Goal: Communication & Community: Share content

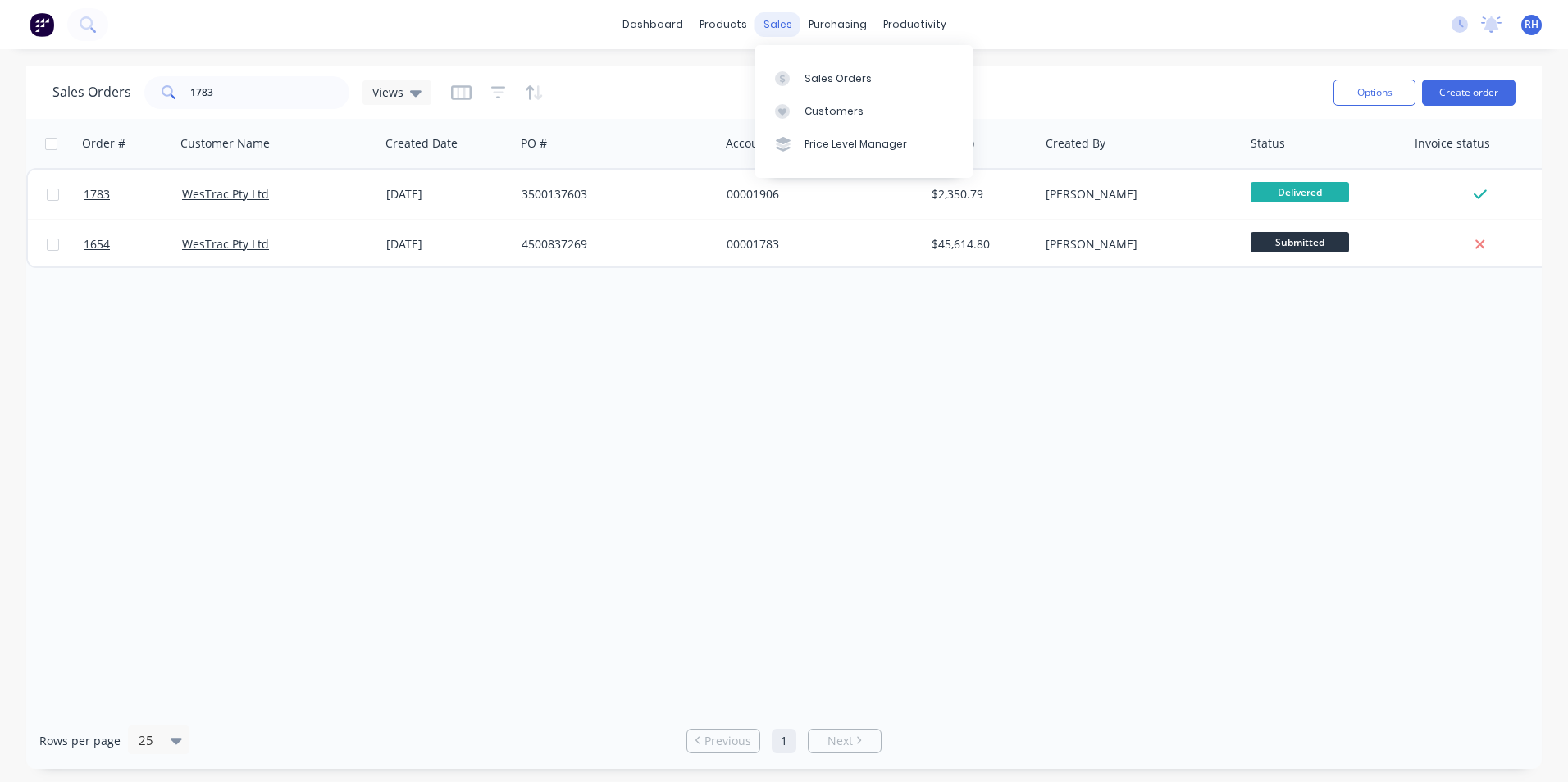
click at [787, 21] on div "sales" at bounding box center [777, 25] width 45 height 25
click at [243, 100] on input "1783" at bounding box center [271, 92] width 160 height 33
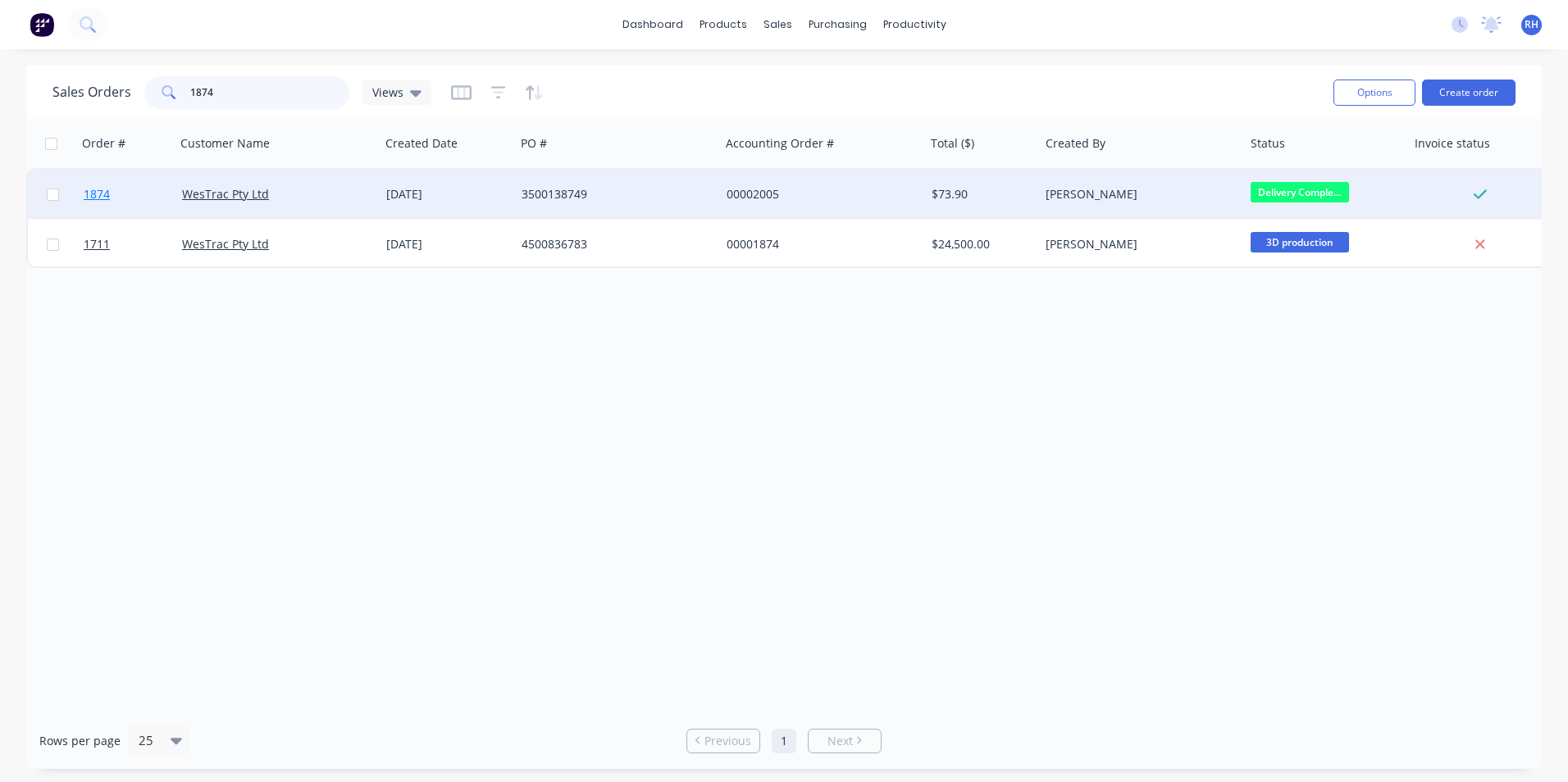
type input "1874"
click at [102, 198] on span "1874" at bounding box center [97, 195] width 26 height 16
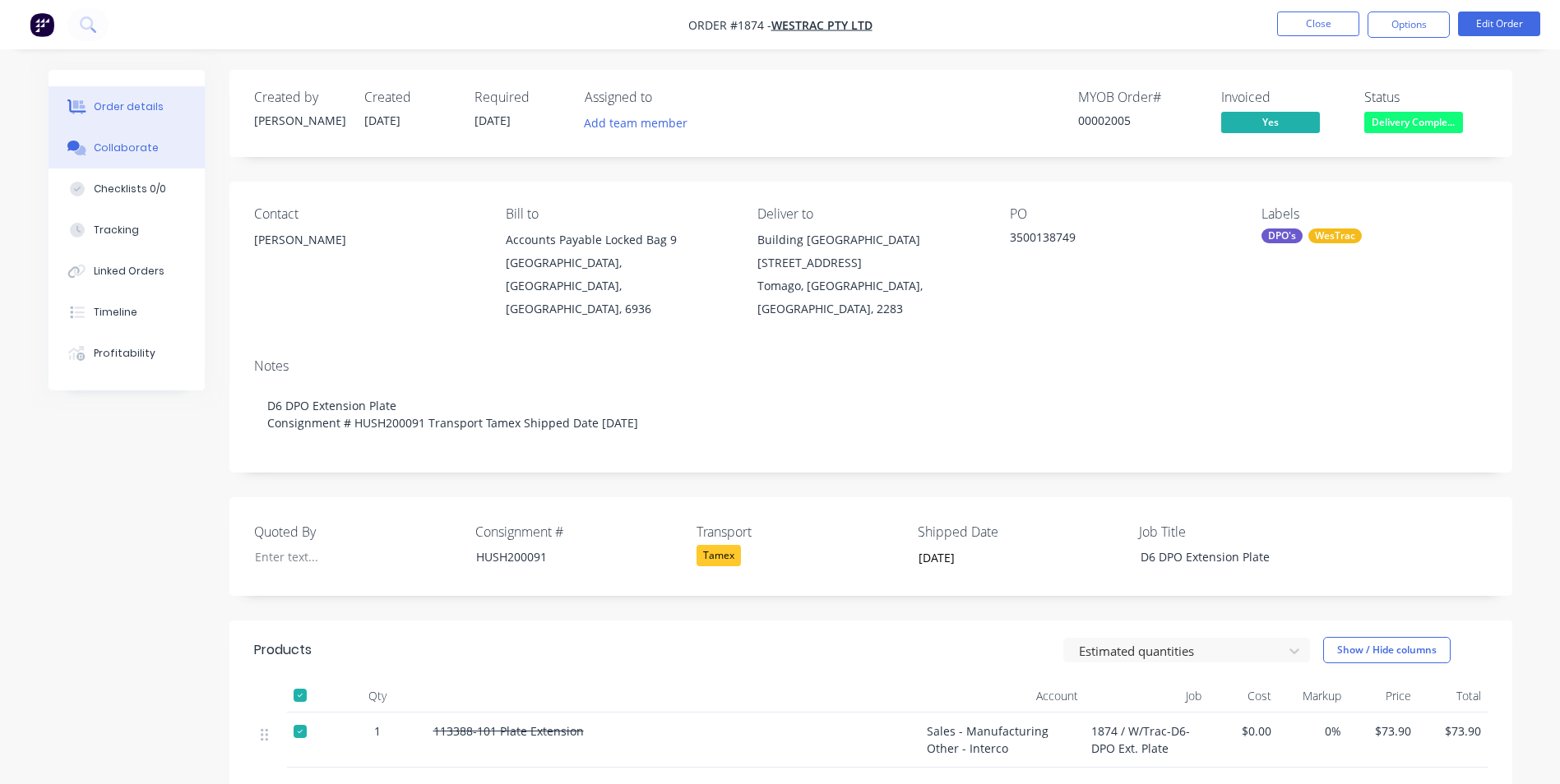
click at [156, 157] on button "Collaborate" at bounding box center [127, 148] width 156 height 41
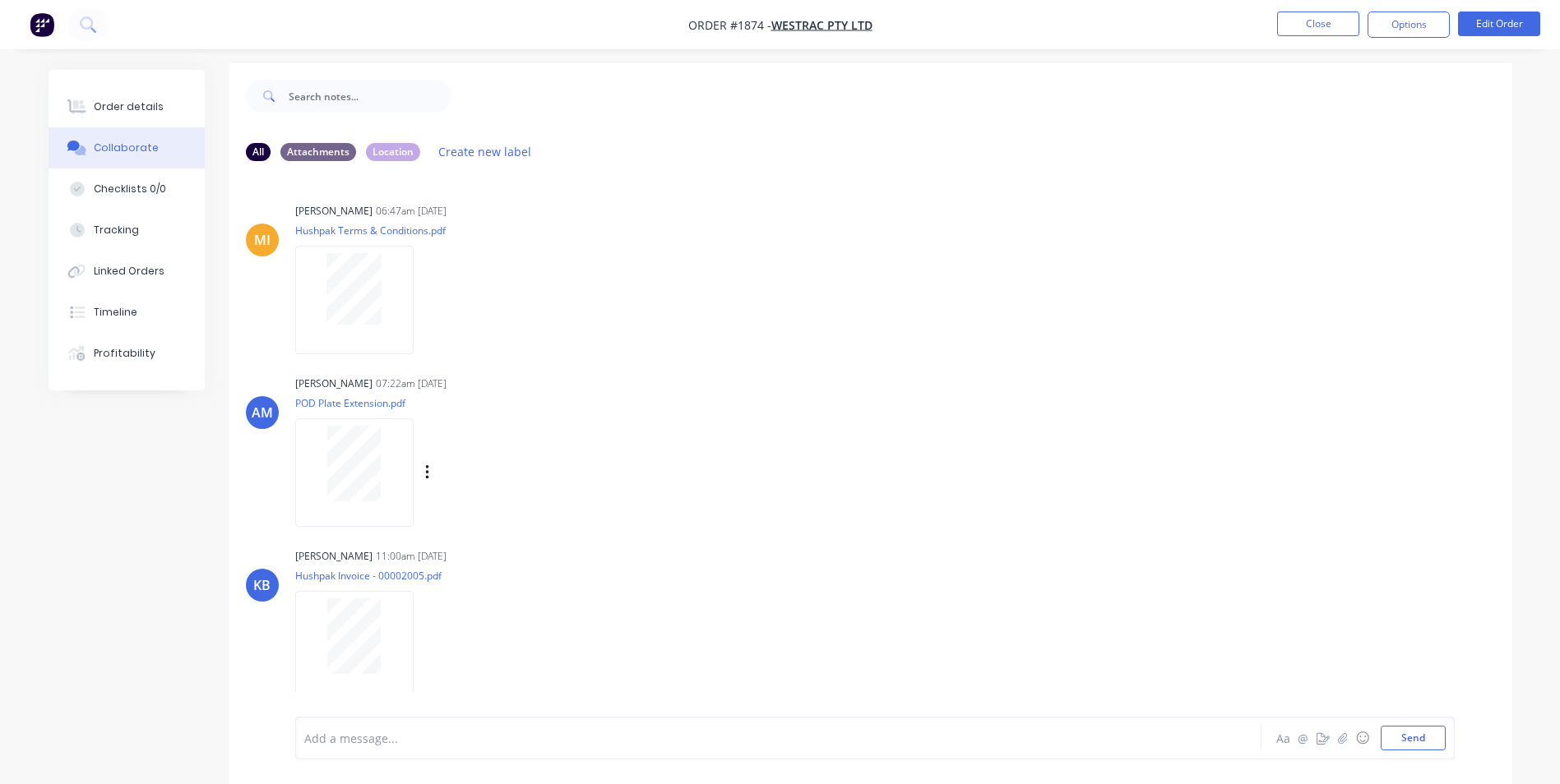
scroll to position [25, 0]
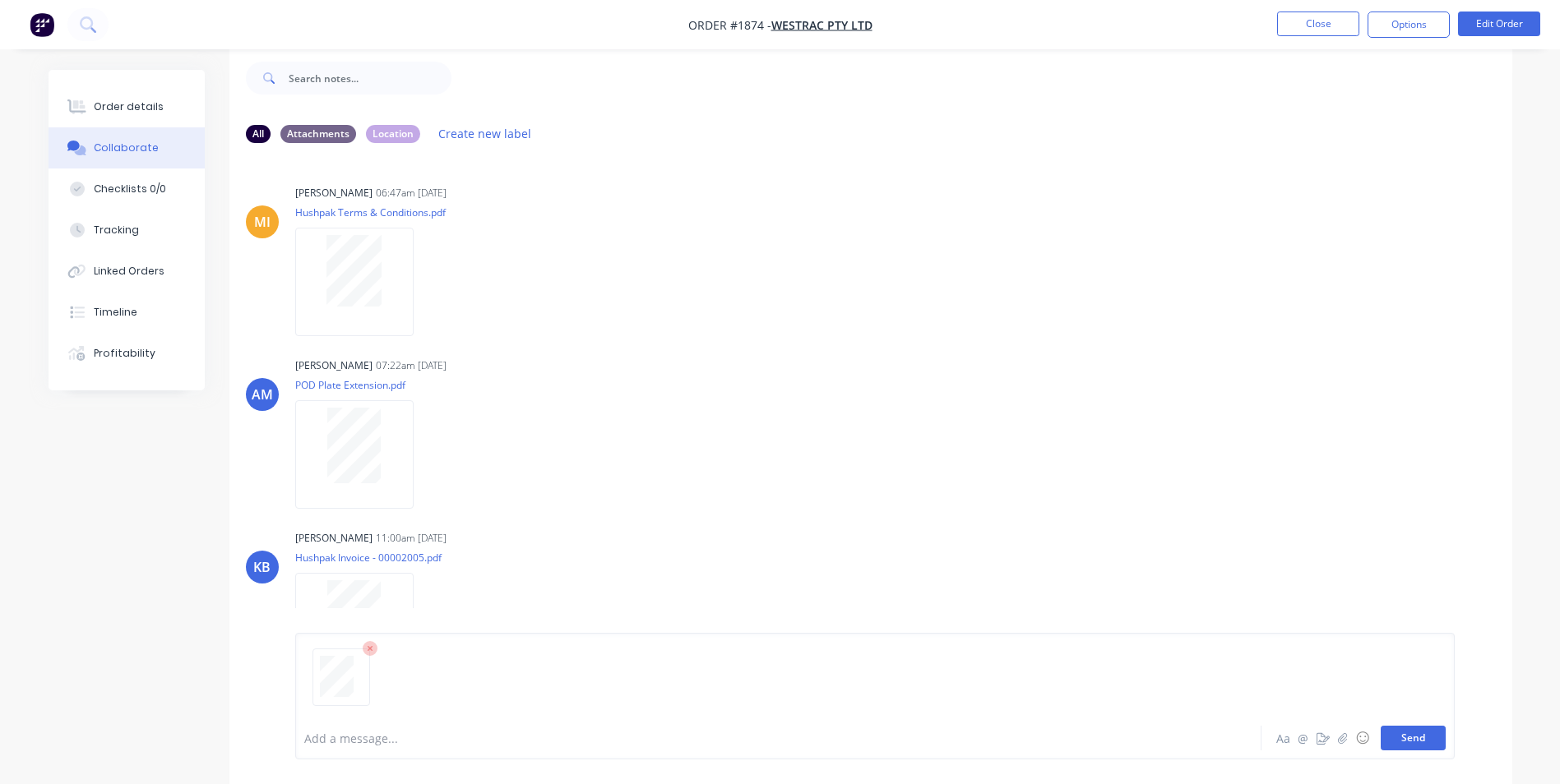
click at [1409, 739] on button "Send" at bounding box center [1413, 739] width 65 height 25
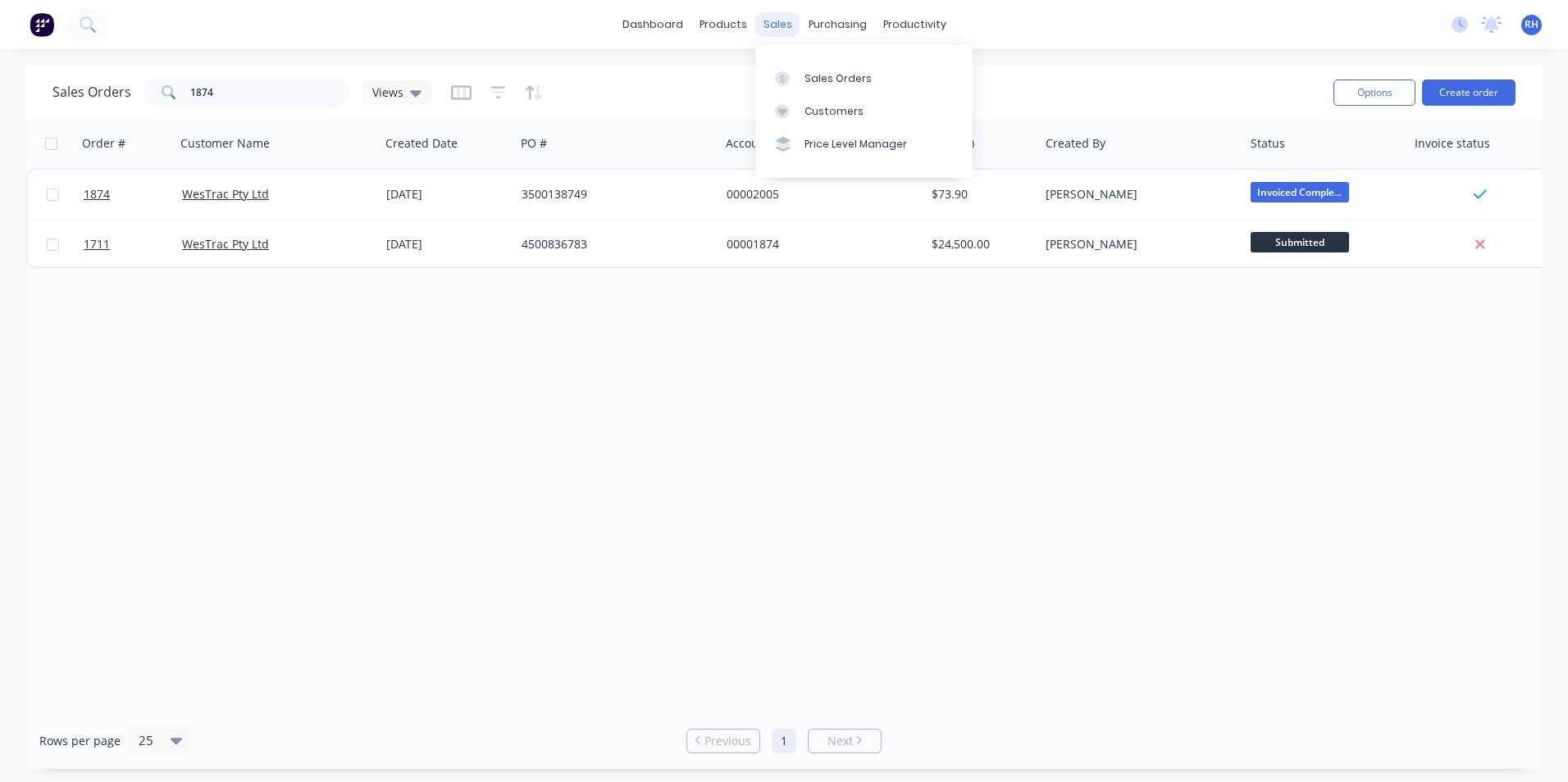
click at [770, 27] on div "sales" at bounding box center [777, 25] width 45 height 25
click at [291, 101] on input "1874" at bounding box center [271, 92] width 160 height 33
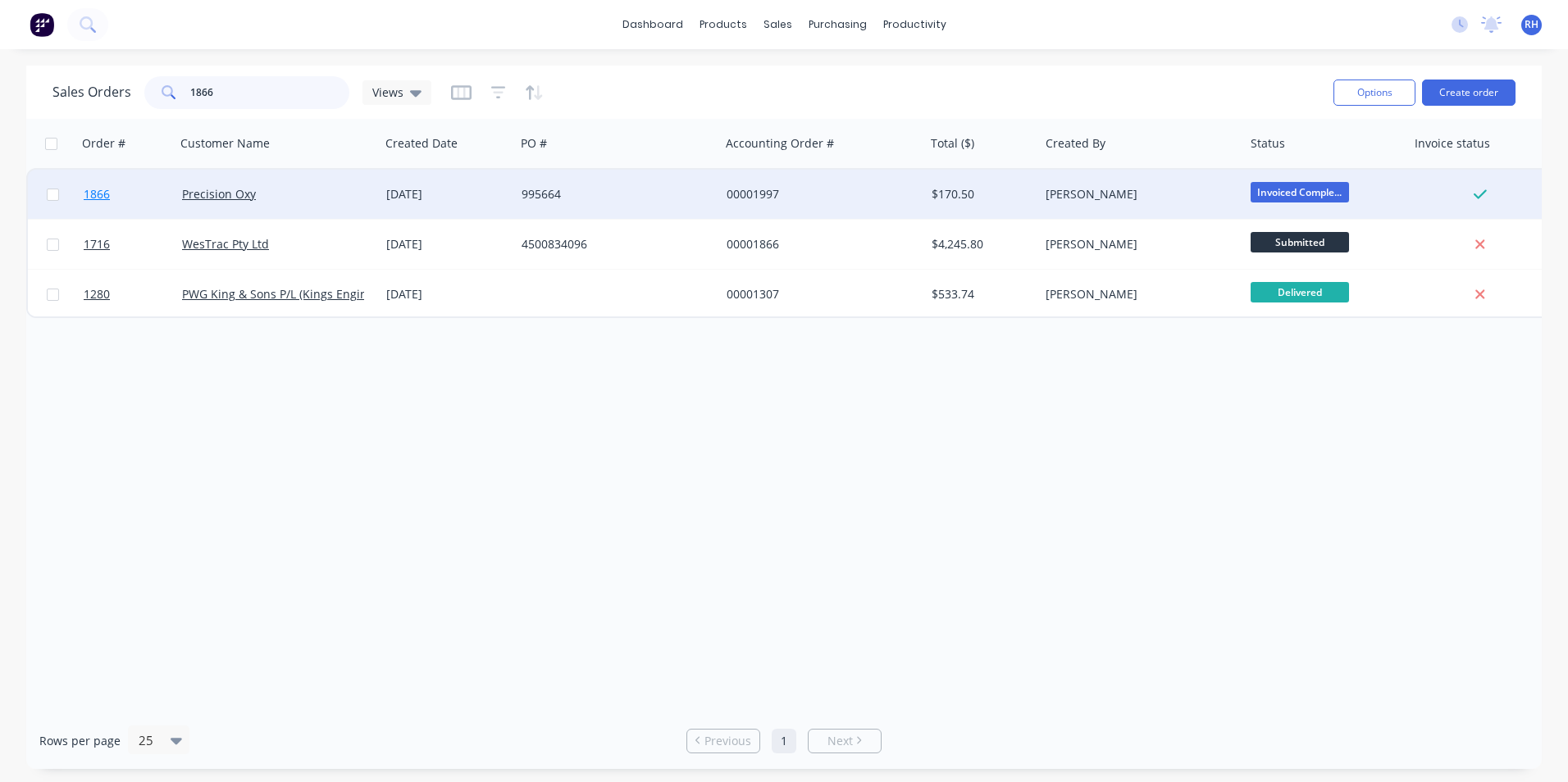
type input "1866"
click at [105, 194] on span "1866" at bounding box center [97, 195] width 26 height 16
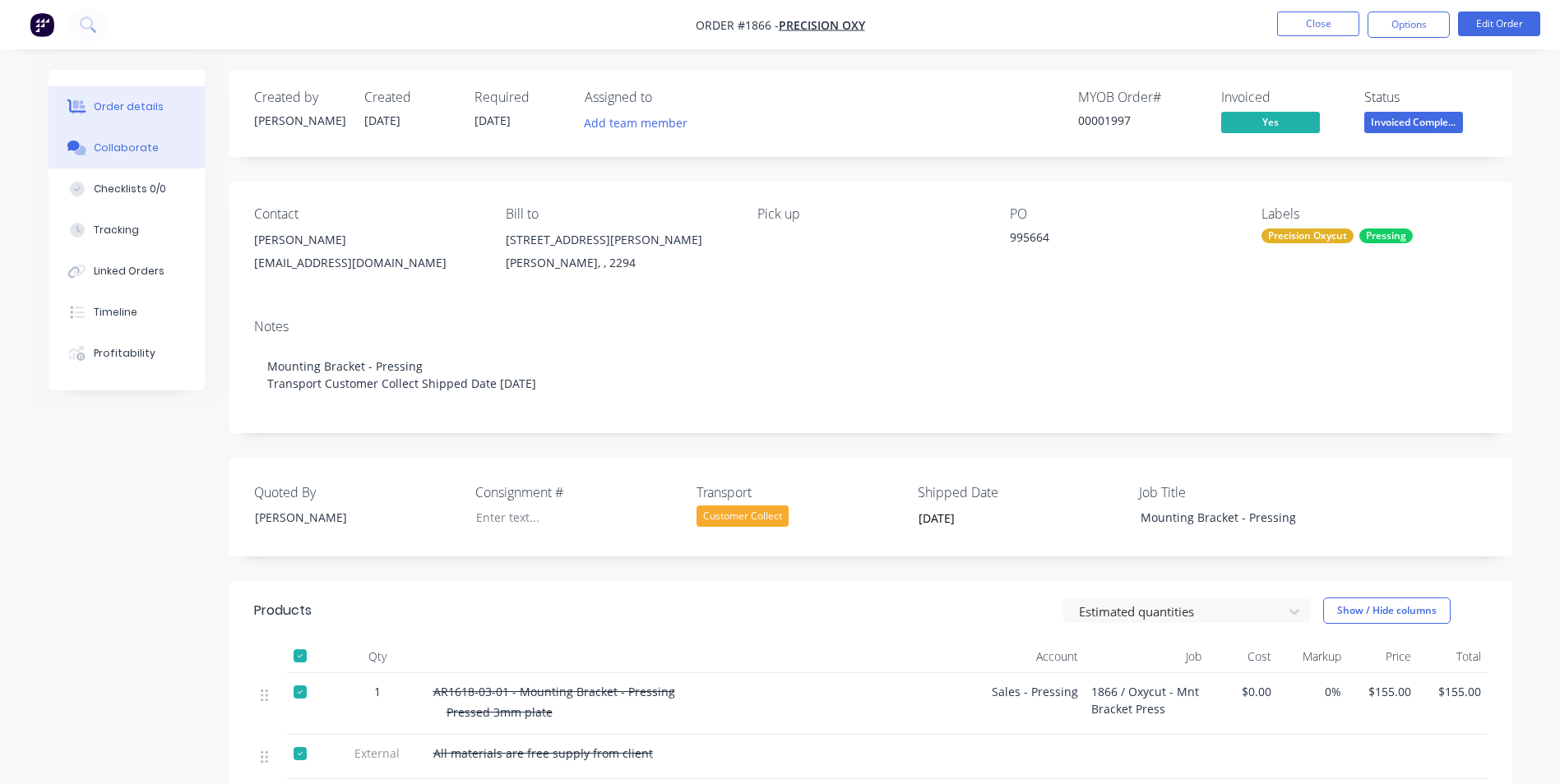
click at [151, 137] on button "Collaborate" at bounding box center [127, 148] width 156 height 41
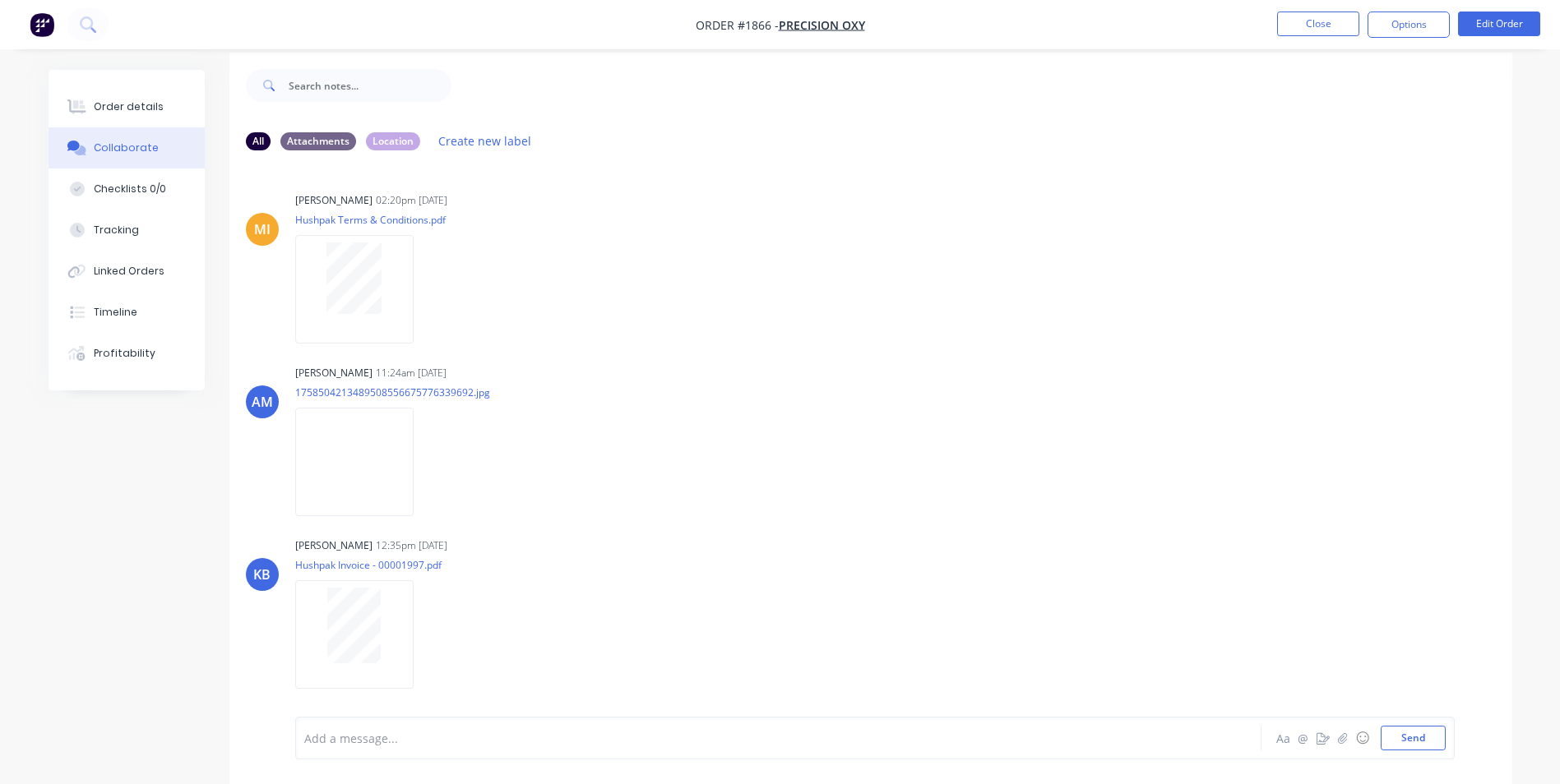
scroll to position [25, 0]
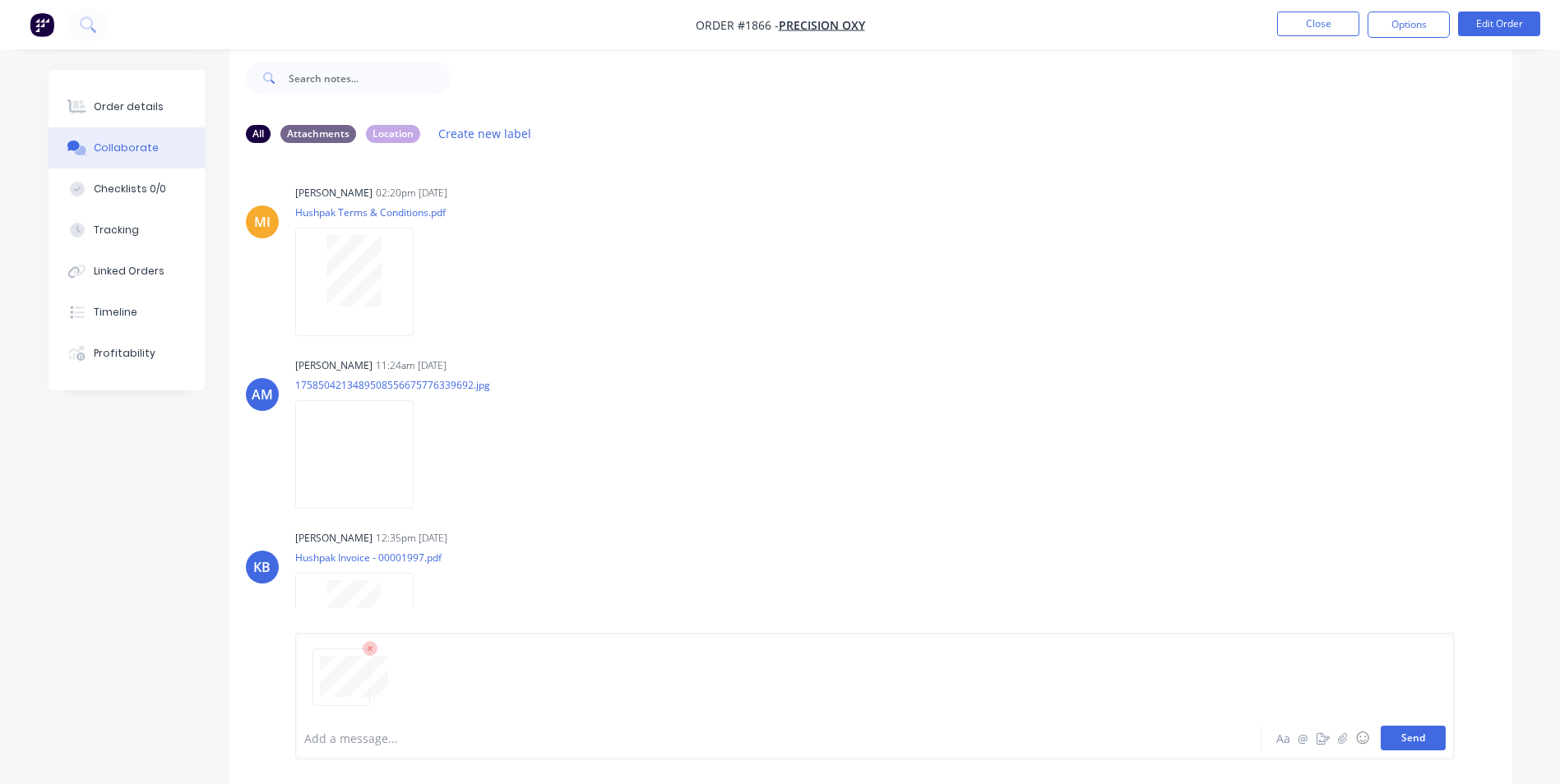
click at [1406, 741] on button "Send" at bounding box center [1413, 739] width 65 height 25
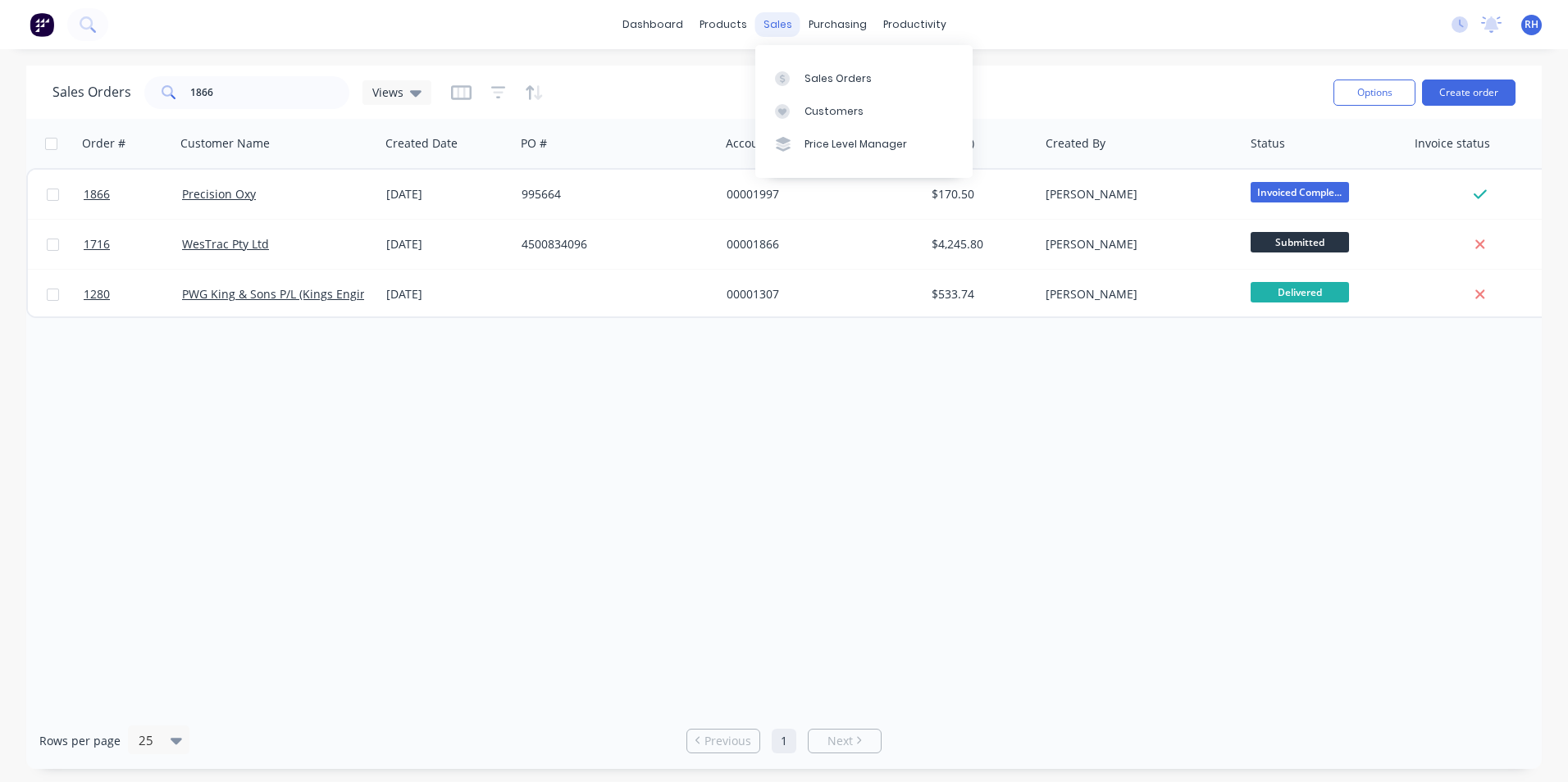
click at [779, 24] on div "sales" at bounding box center [777, 25] width 45 height 25
click at [879, 86] on link "Sales Orders" at bounding box center [863, 78] width 217 height 33
click at [234, 94] on input "1866" at bounding box center [271, 92] width 160 height 33
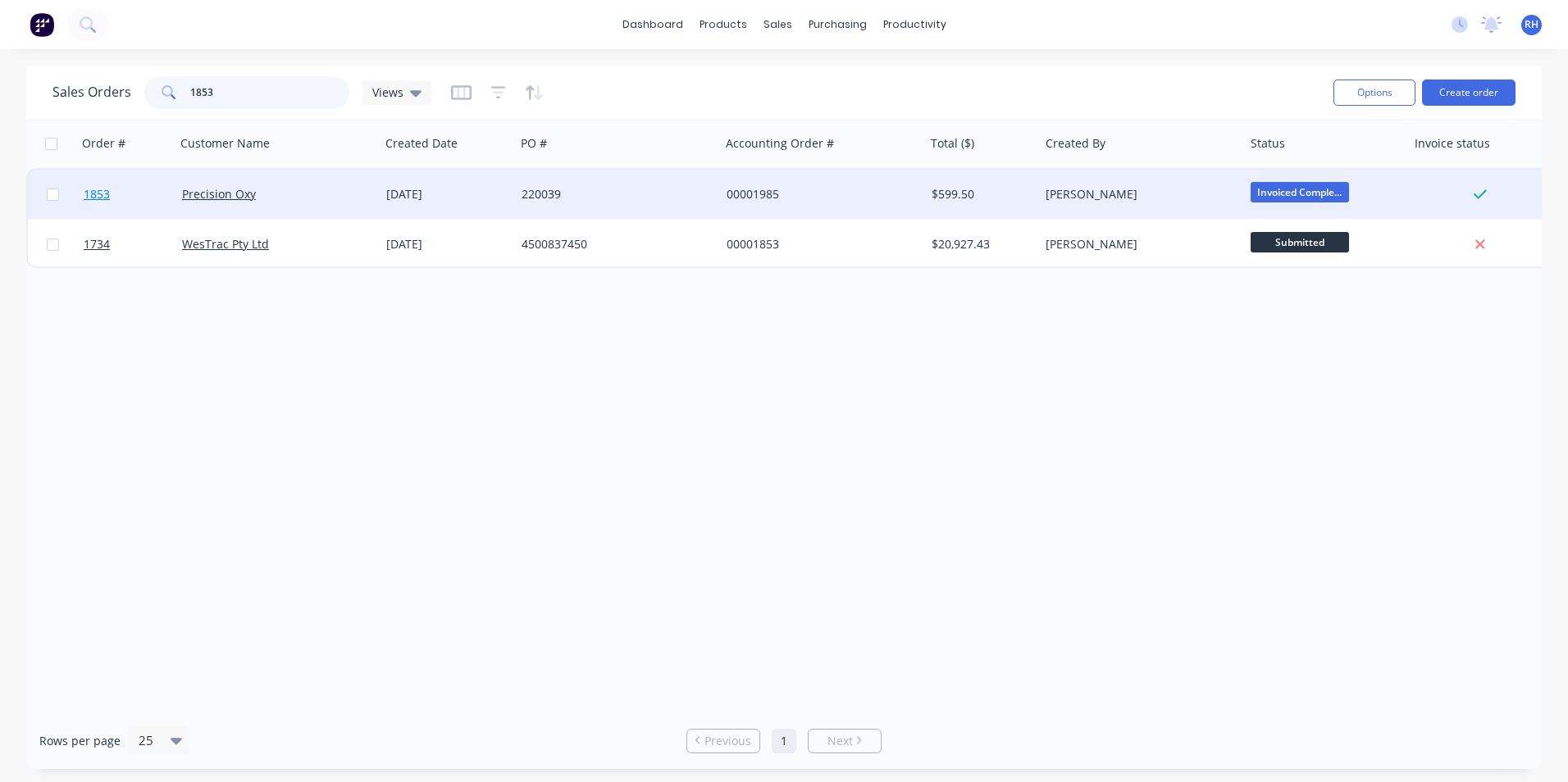
type input "1853"
click at [96, 200] on span "1853" at bounding box center [97, 195] width 26 height 16
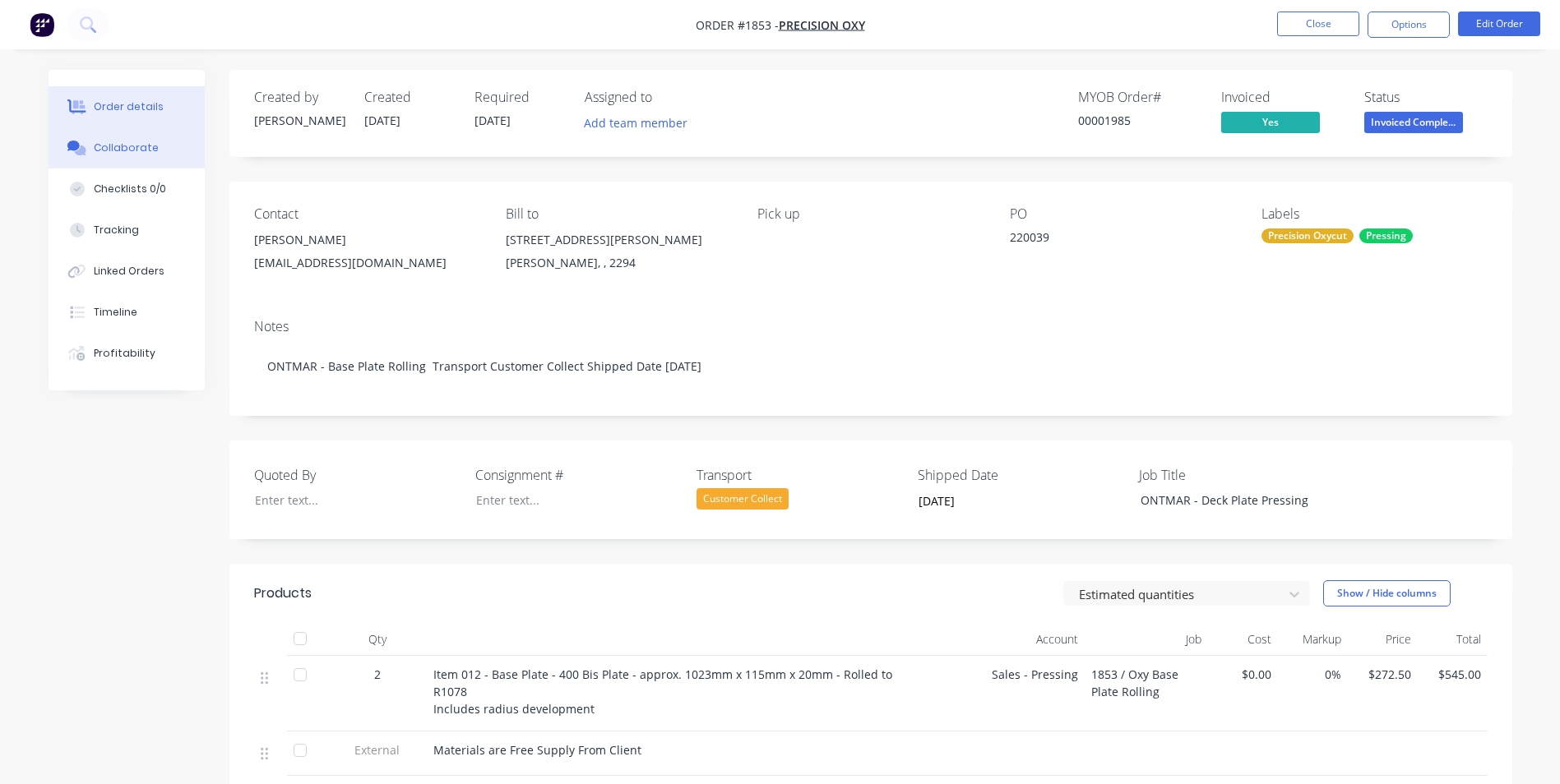
click at [125, 151] on div "Collaborate" at bounding box center [126, 148] width 65 height 15
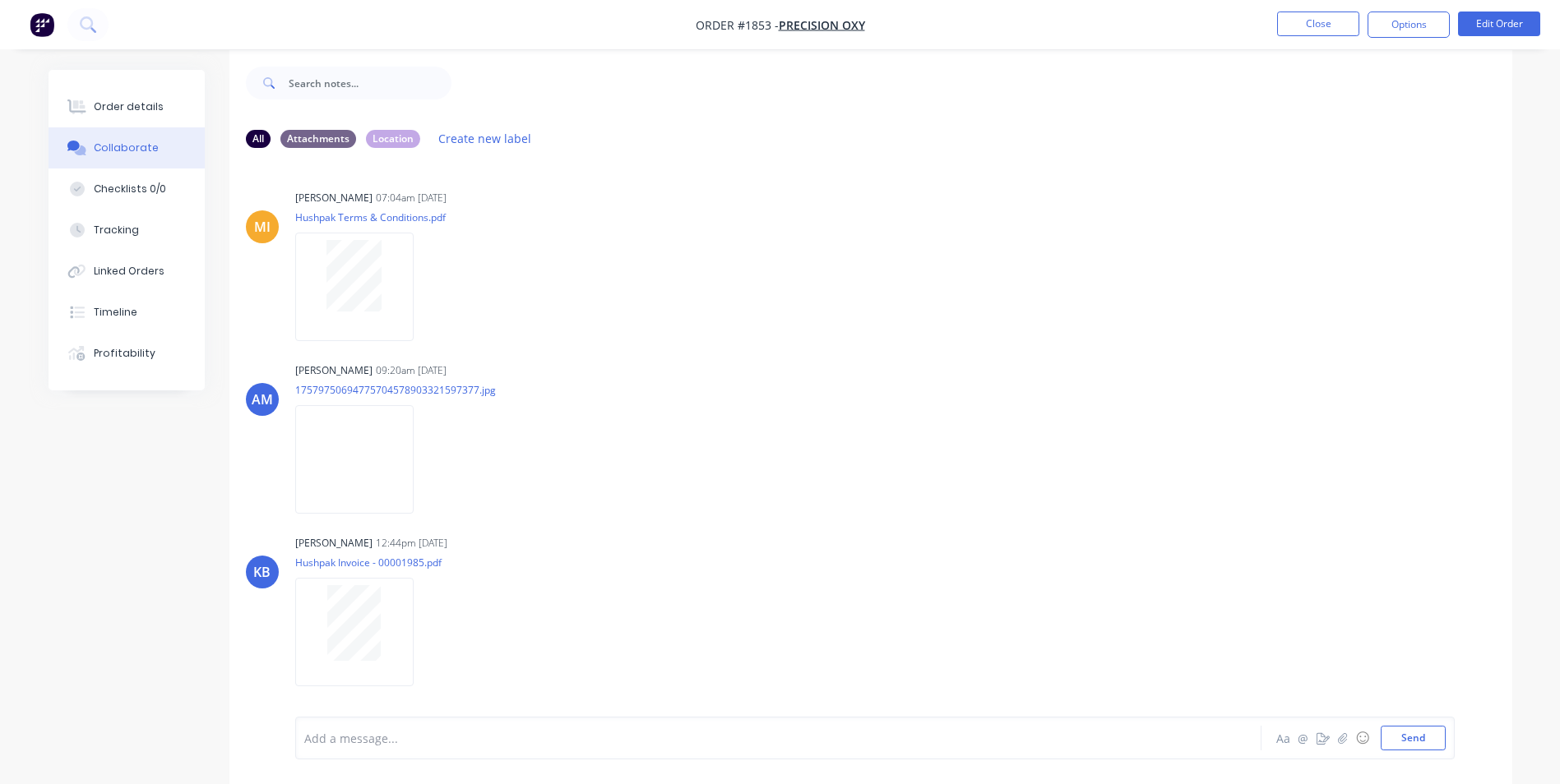
scroll to position [25, 0]
click at [1411, 743] on button "Send" at bounding box center [1413, 739] width 65 height 25
